Goal: Transaction & Acquisition: Download file/media

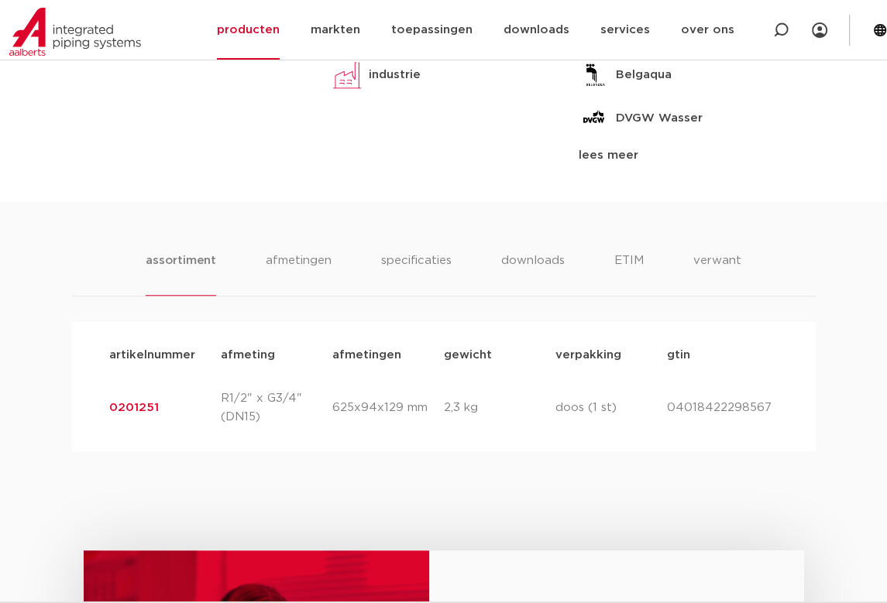
scroll to position [818, 0]
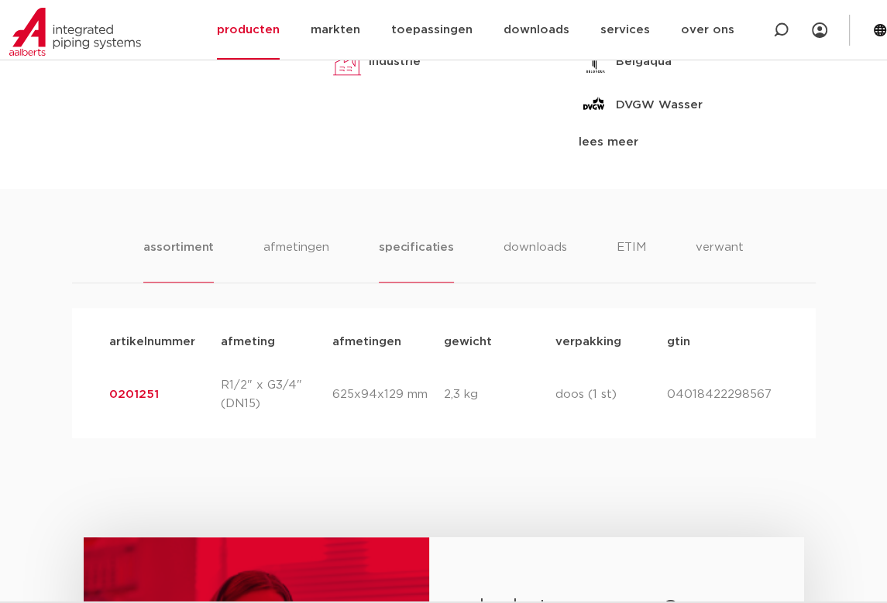
click at [414, 249] on li "specificaties" at bounding box center [416, 261] width 74 height 44
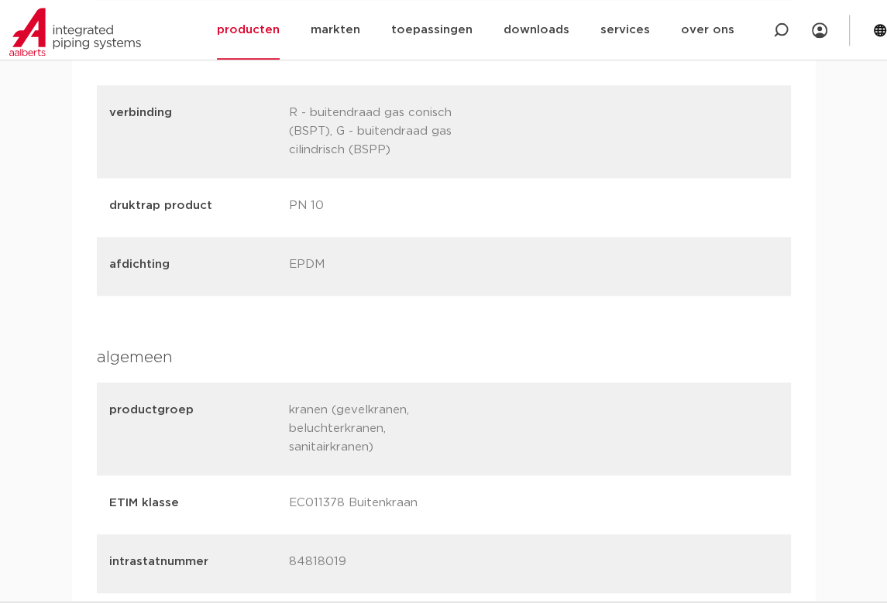
scroll to position [1063, 0]
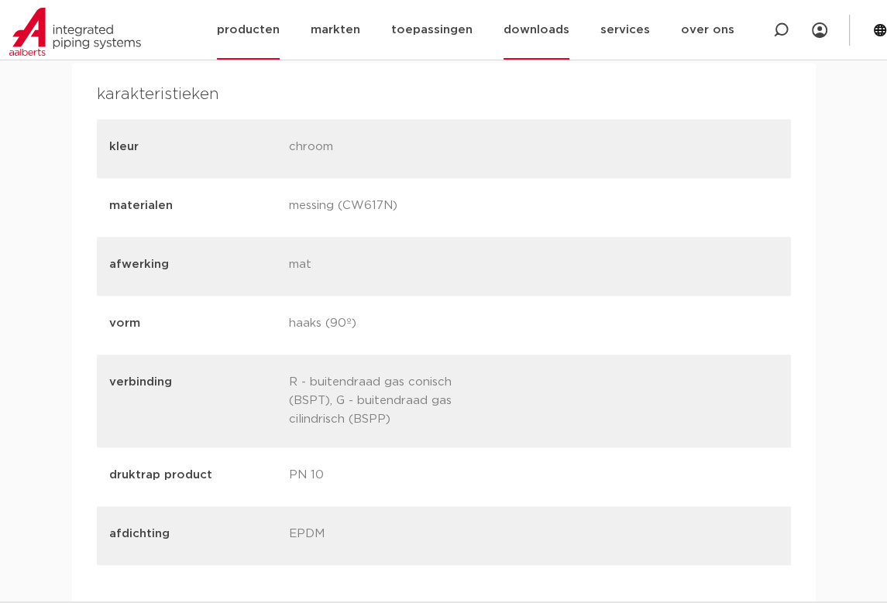
click at [525, 33] on link "downloads" at bounding box center [537, 30] width 66 height 60
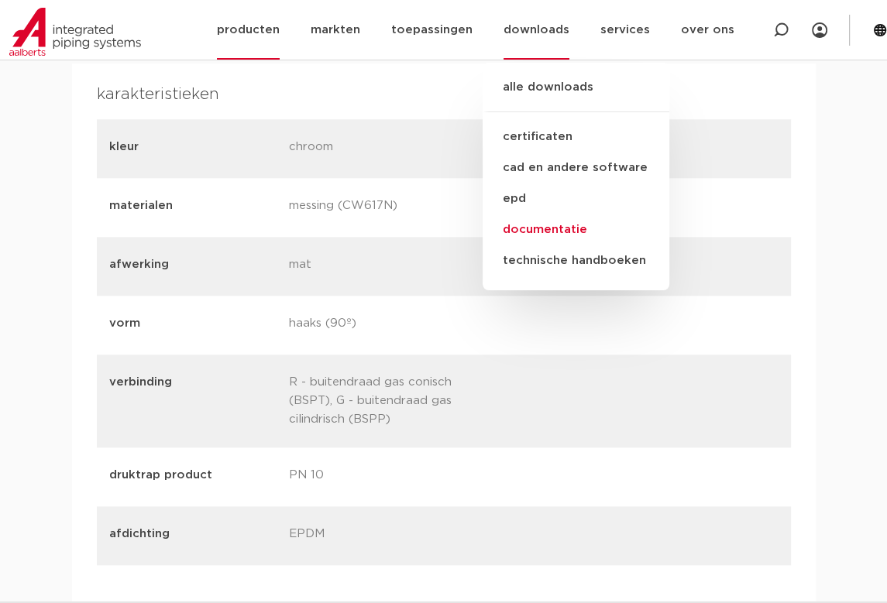
click at [547, 228] on link "documentatie" at bounding box center [576, 230] width 187 height 31
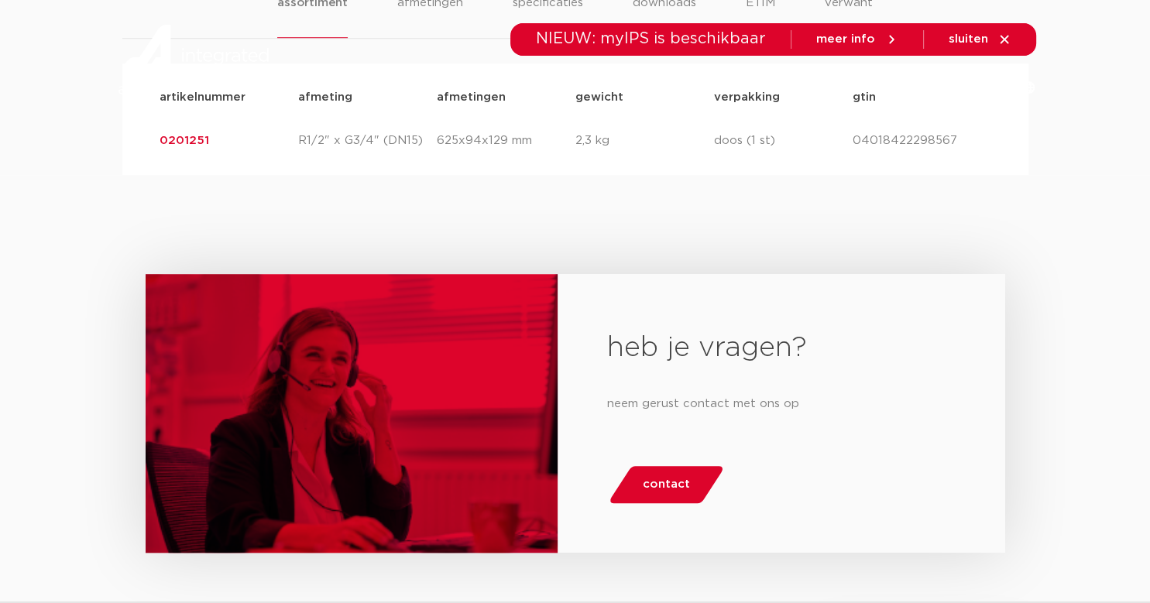
scroll to position [1063, 0]
click at [192, 140] on link "0201251" at bounding box center [185, 141] width 50 height 12
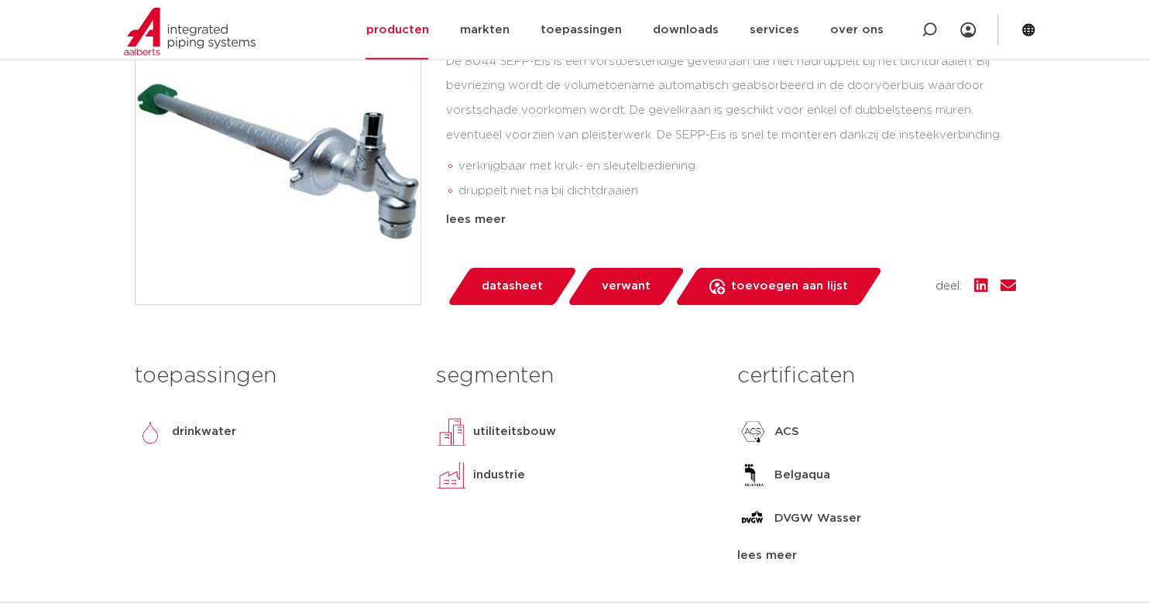
scroll to position [490, 0]
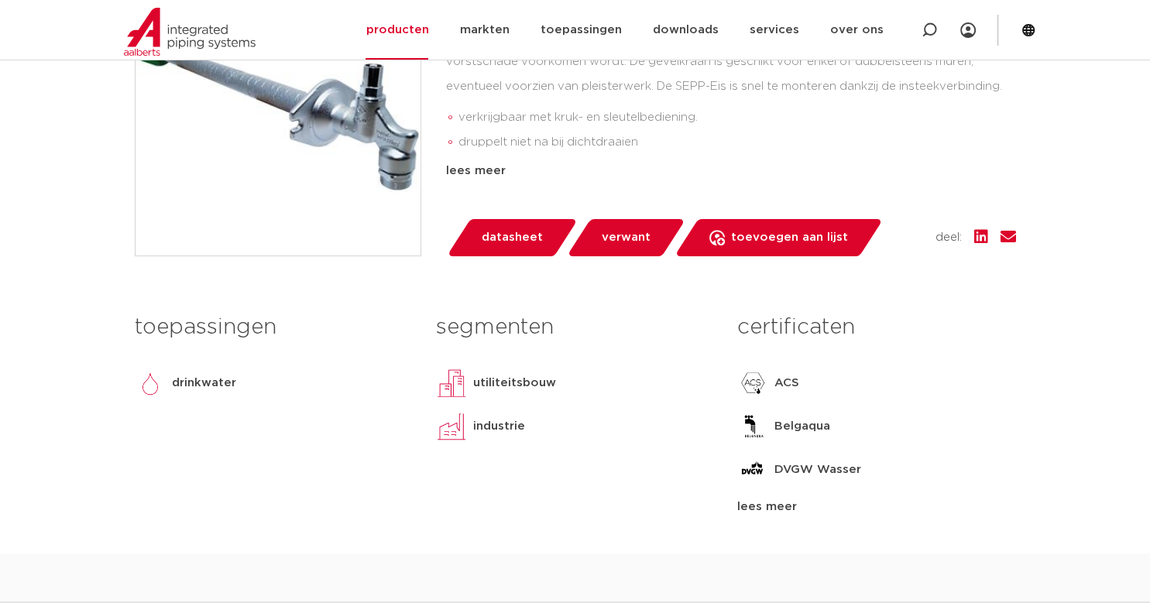
click at [503, 239] on span "datasheet" at bounding box center [512, 237] width 61 height 25
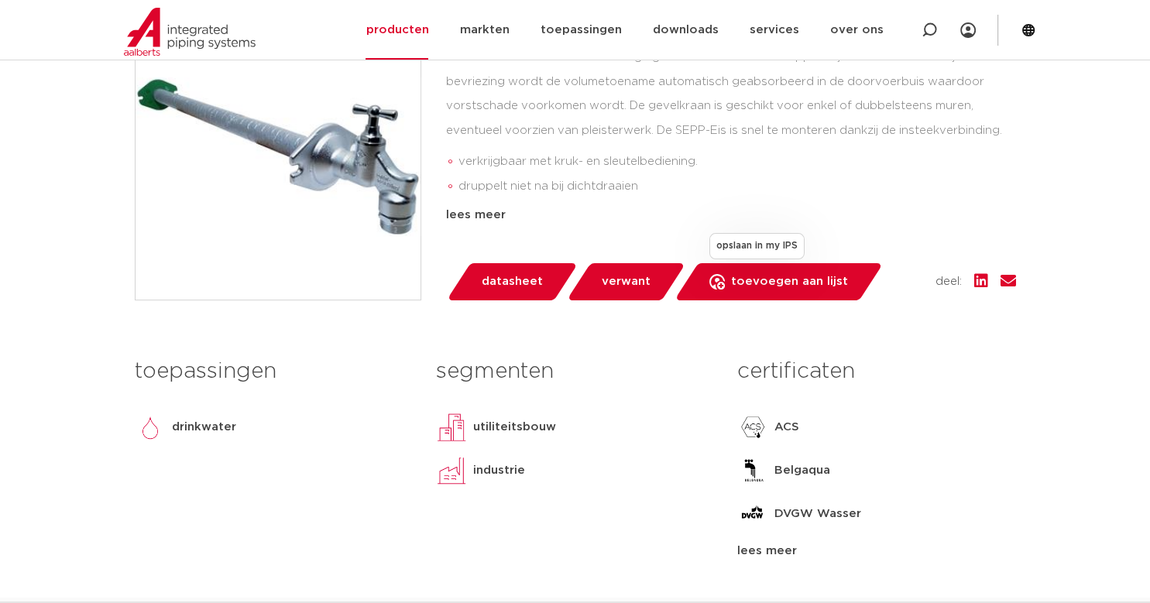
scroll to position [409, 0]
click at [517, 282] on span "datasheet" at bounding box center [512, 282] width 61 height 25
